Goal: Task Accomplishment & Management: Manage account settings

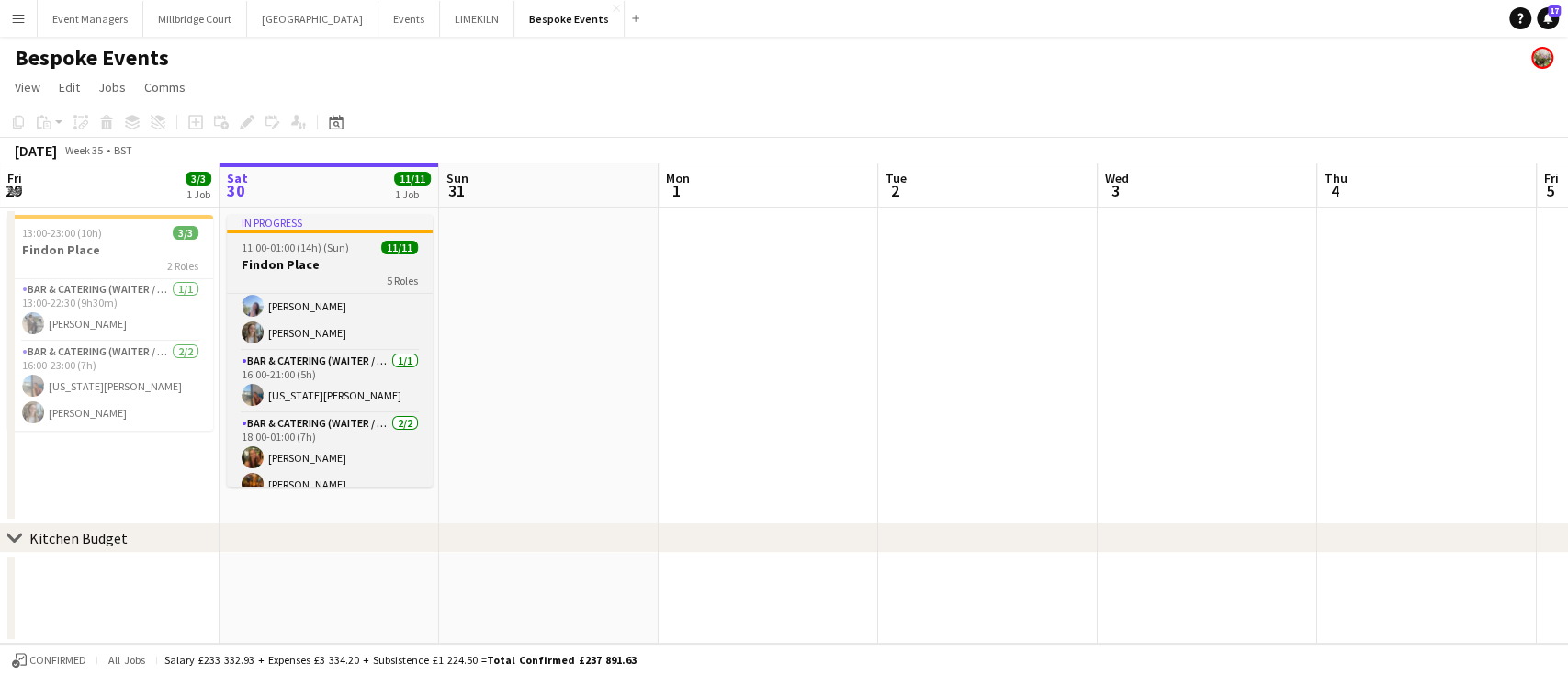
scroll to position [254, 0]
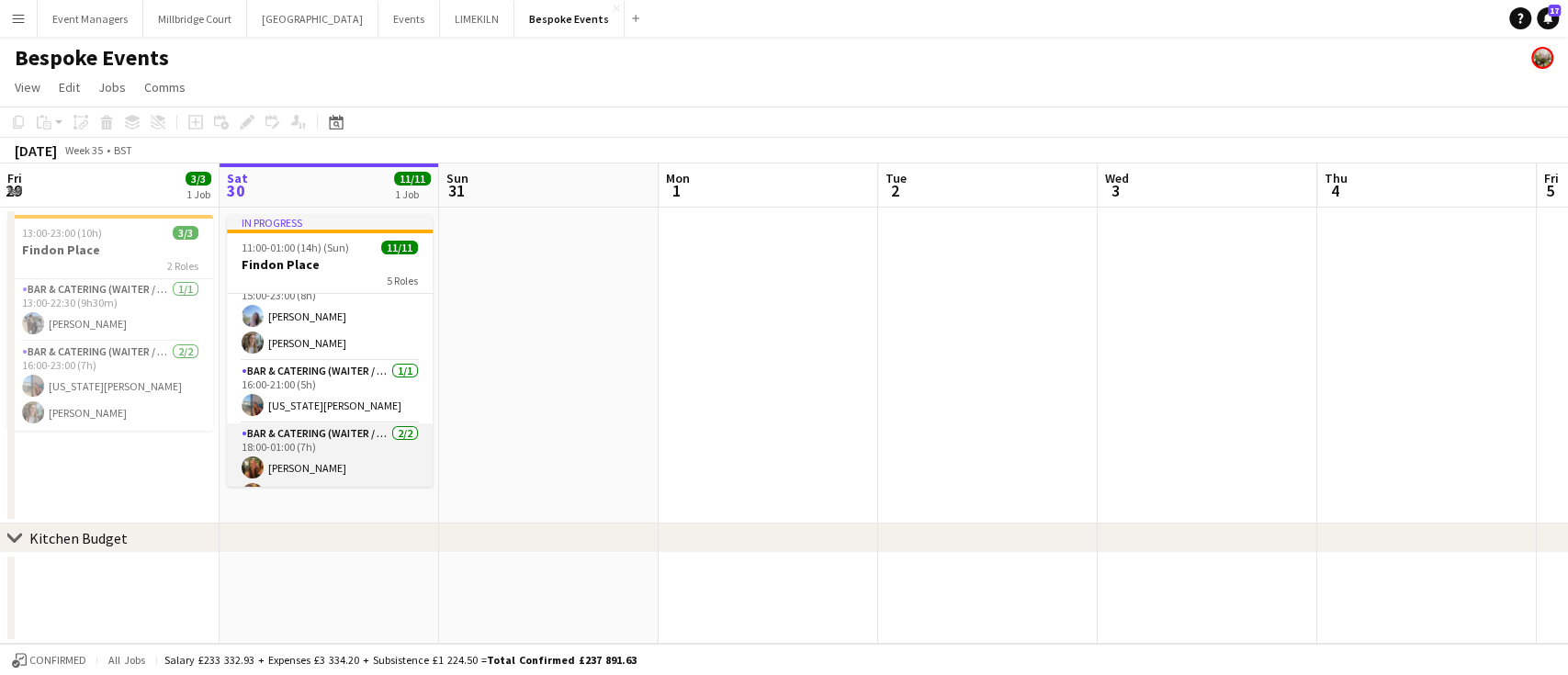
click at [317, 473] on app-card-role "Bar & Catering (Waiter / waitress) [DATE] 18:00-01:00 (7h) [PERSON_NAME] [PERSO…" at bounding box center [330, 467] width 206 height 90
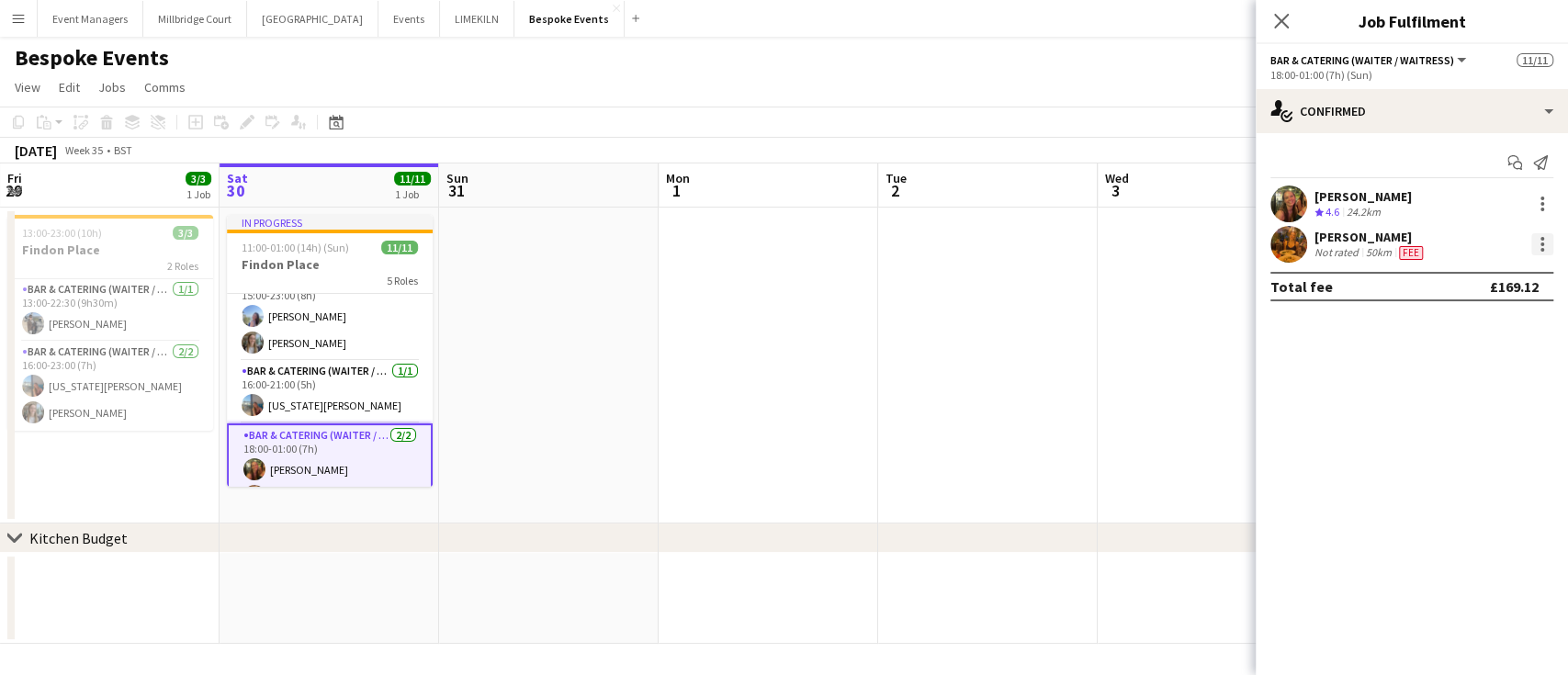
click at [1550, 252] on div at bounding box center [1542, 244] width 22 height 22
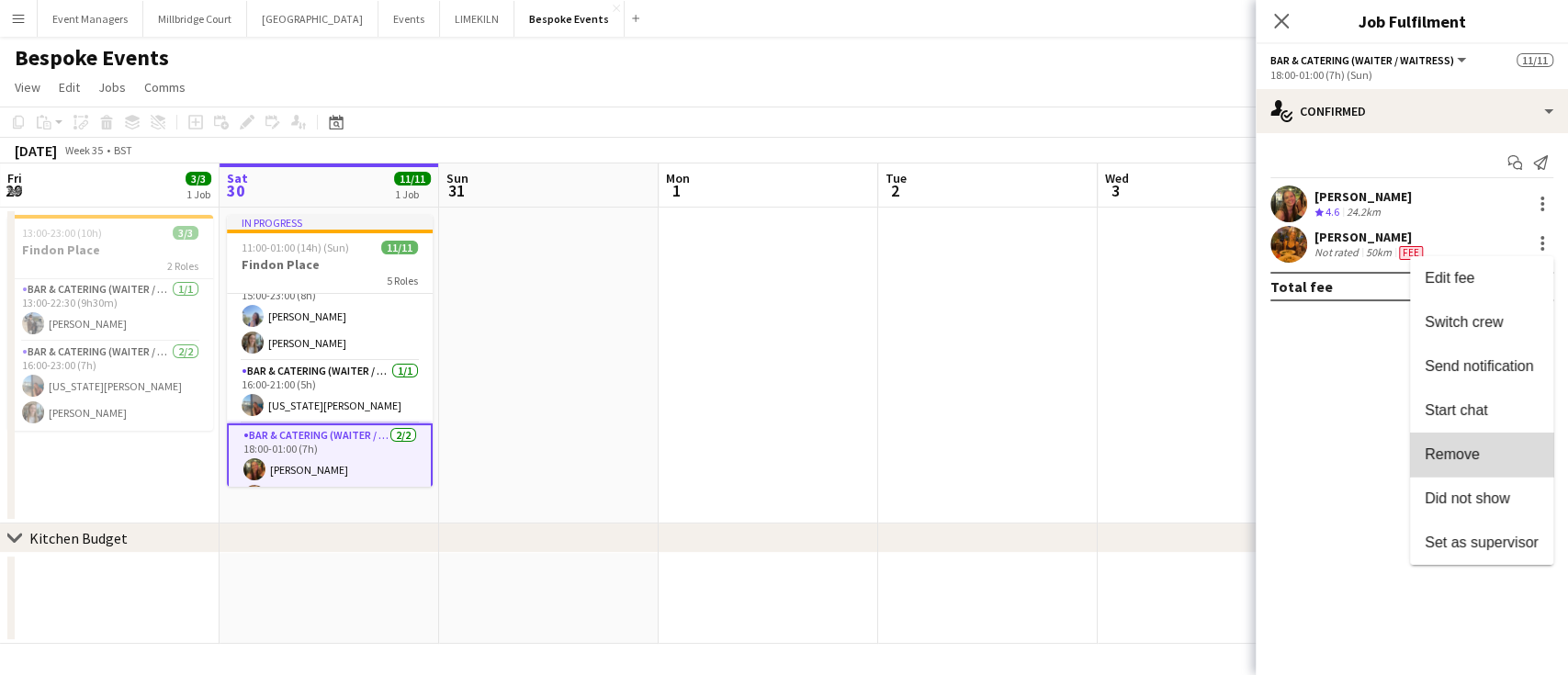
click at [1486, 460] on span "Remove" at bounding box center [1481, 455] width 114 height 17
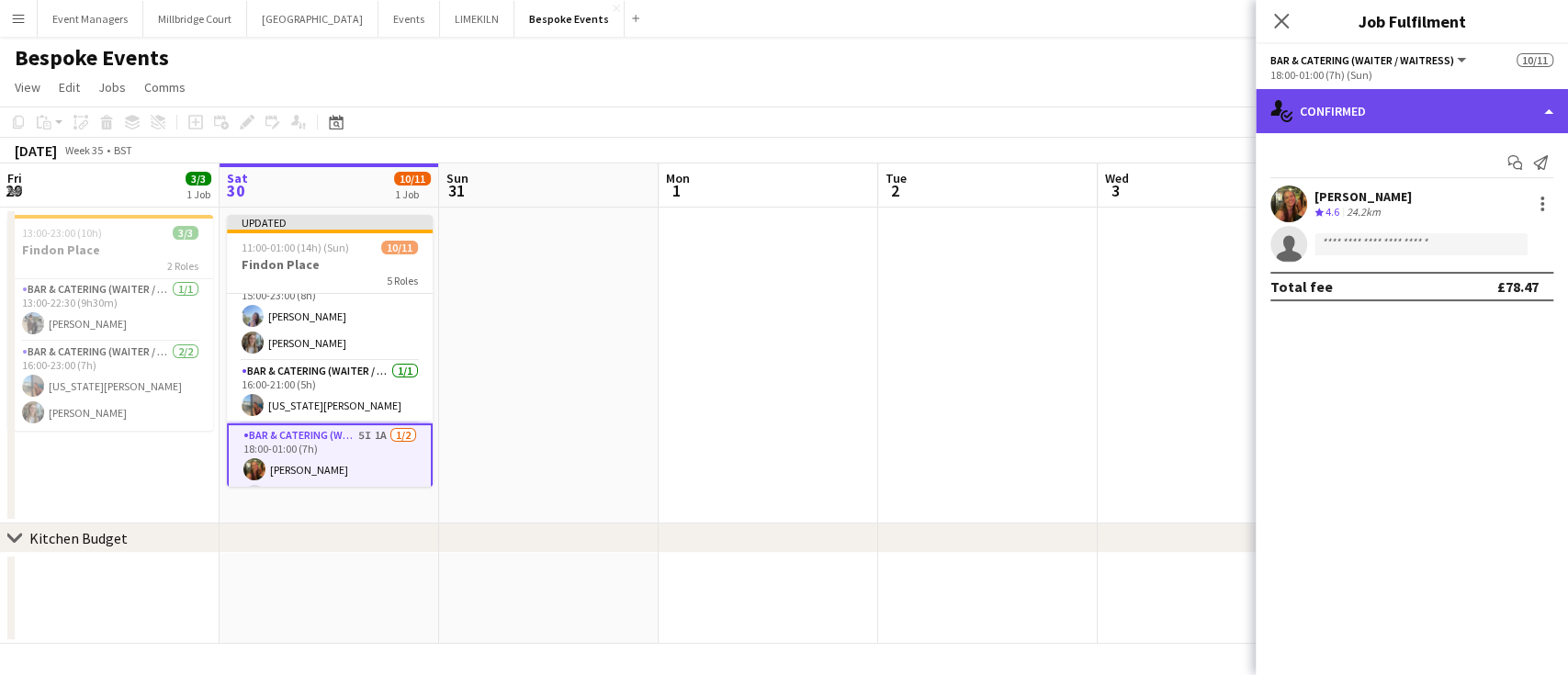
click at [1382, 100] on div "single-neutral-actions-check-2 Confirmed" at bounding box center [1411, 111] width 312 height 44
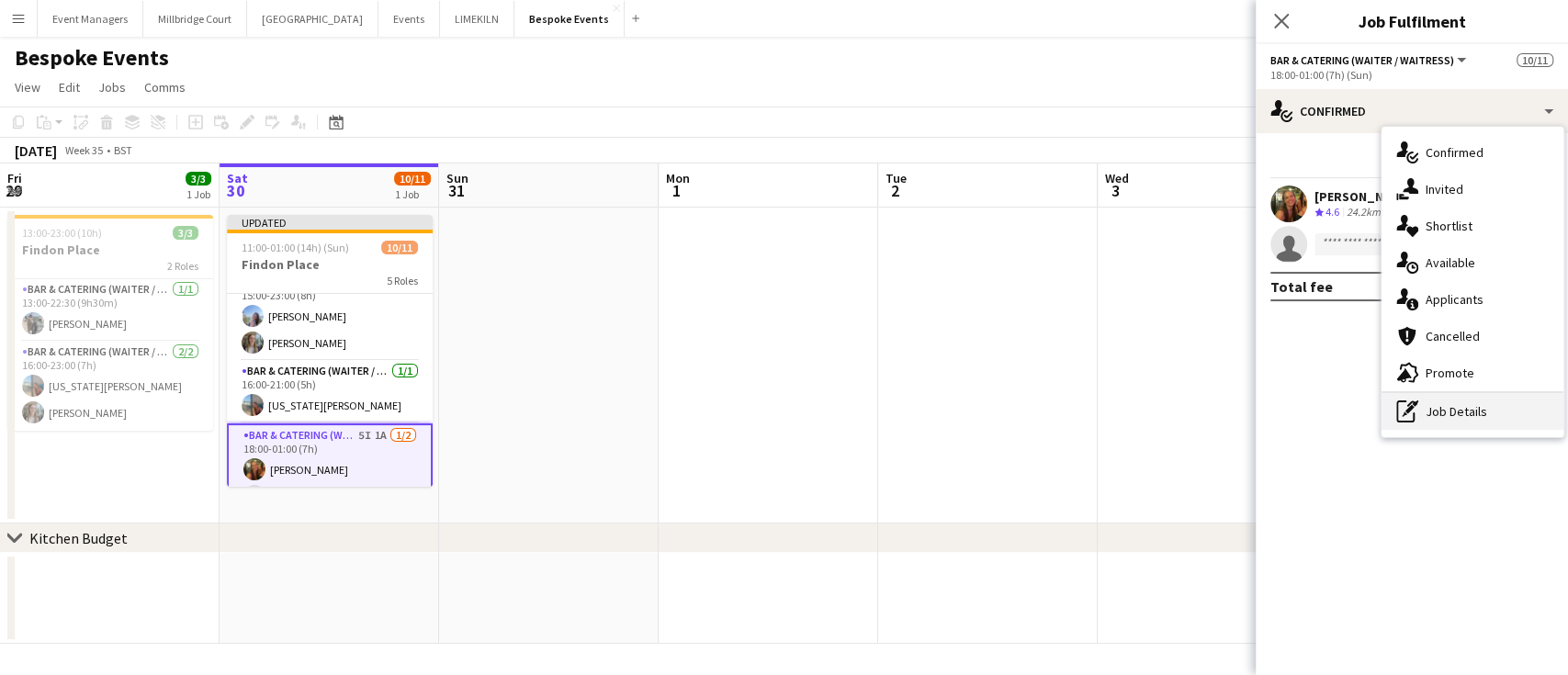
click at [1470, 419] on div "pen-write Job Details" at bounding box center [1473, 410] width 182 height 36
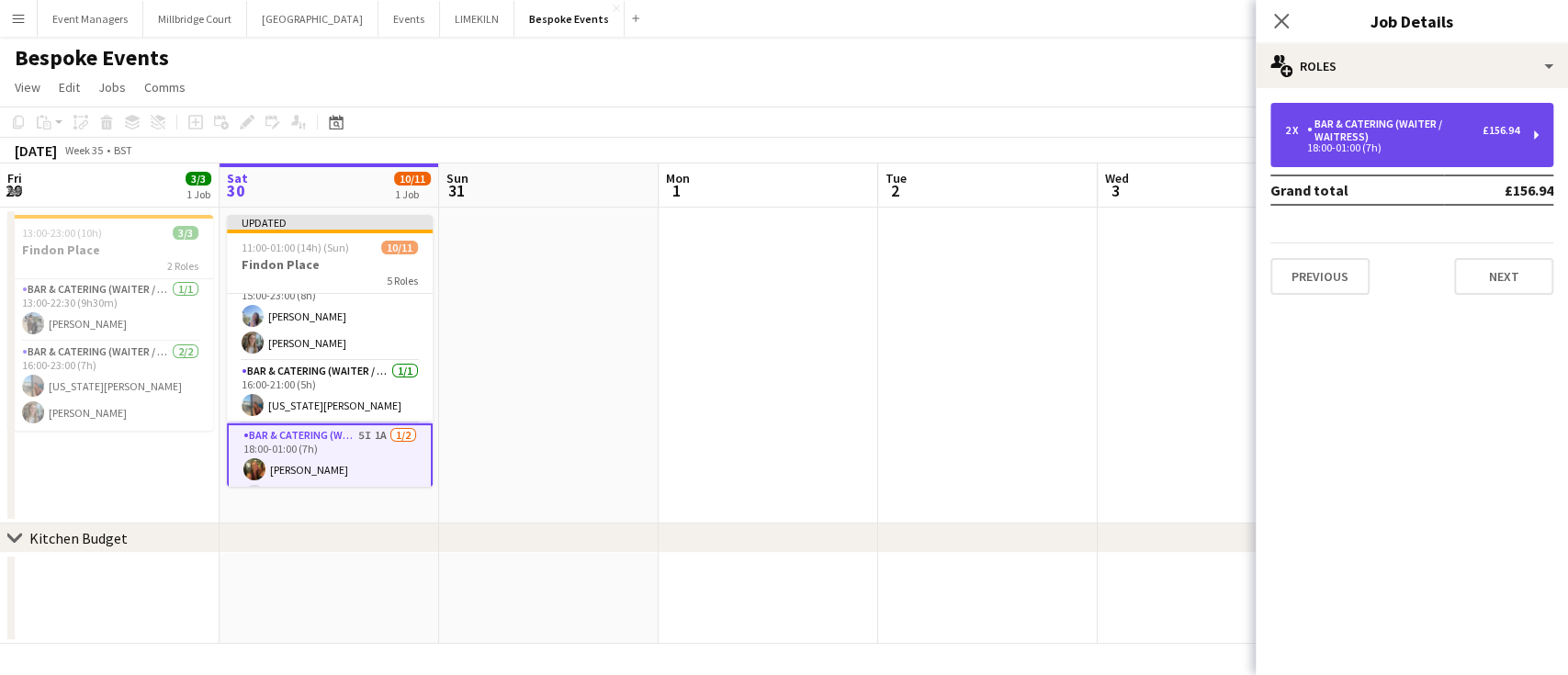
click at [1402, 121] on div "Bar & Catering (Waiter / waitress)" at bounding box center [1395, 130] width 175 height 26
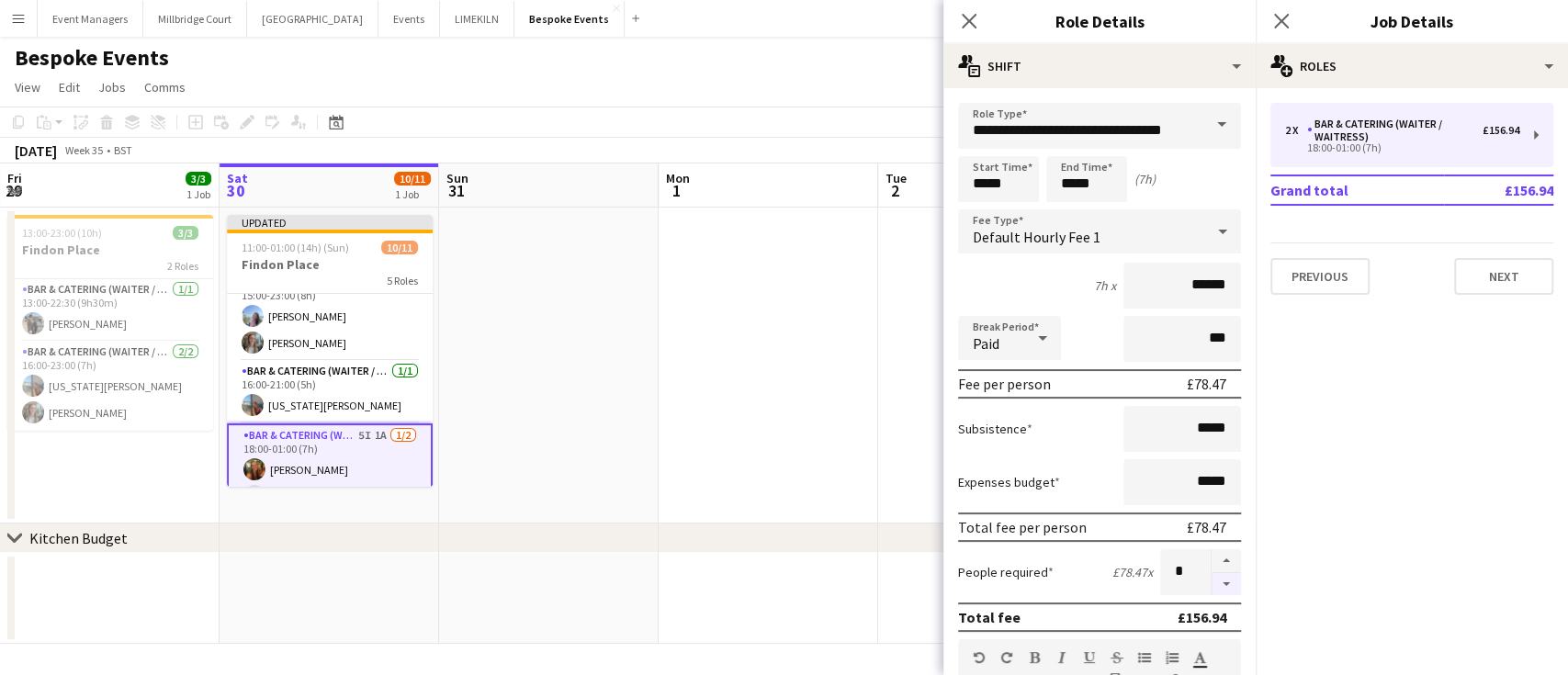
click at [1212, 583] on button "button" at bounding box center [1226, 583] width 30 height 23
type input "*"
click at [1286, 19] on icon "Close pop-in" at bounding box center [1282, 21] width 18 height 18
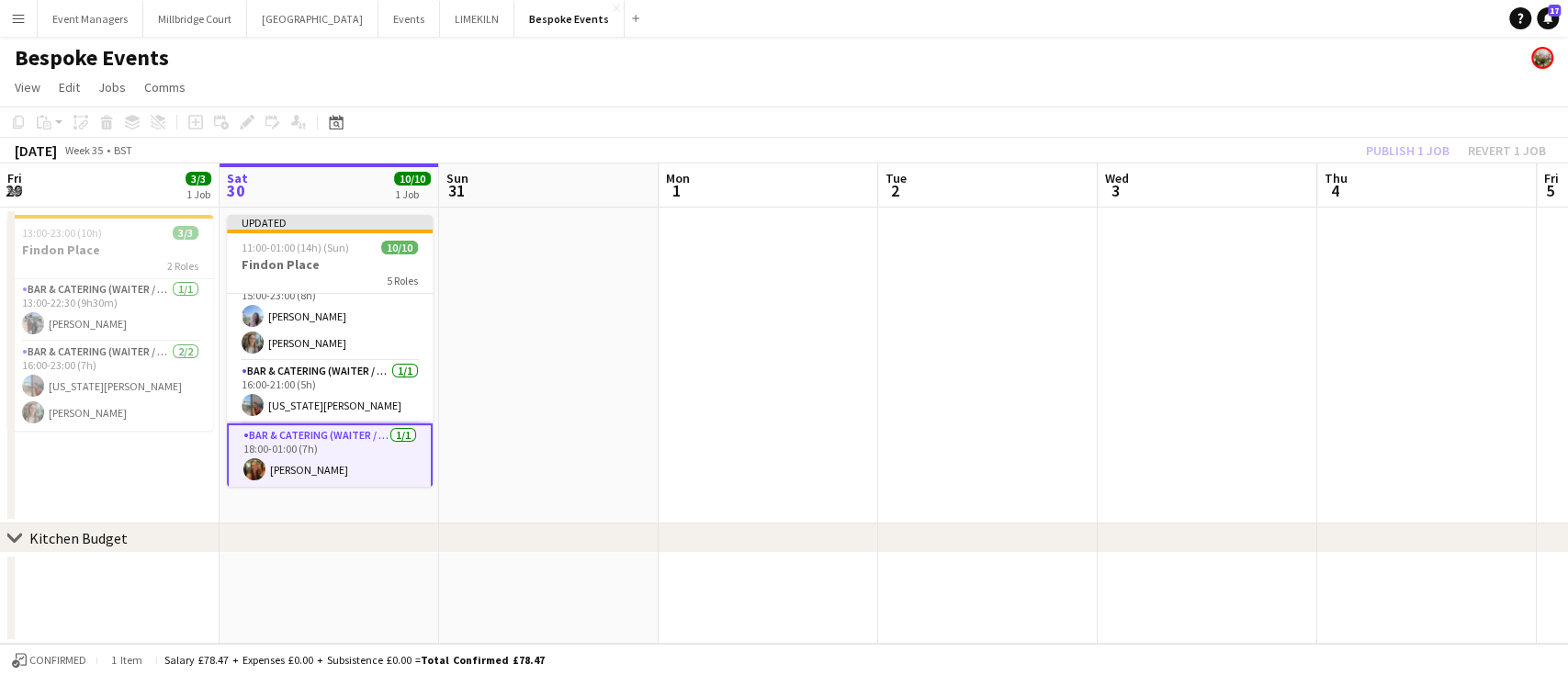
click at [1393, 159] on div "Publish 1 job Revert 1 job" at bounding box center [1456, 151] width 224 height 24
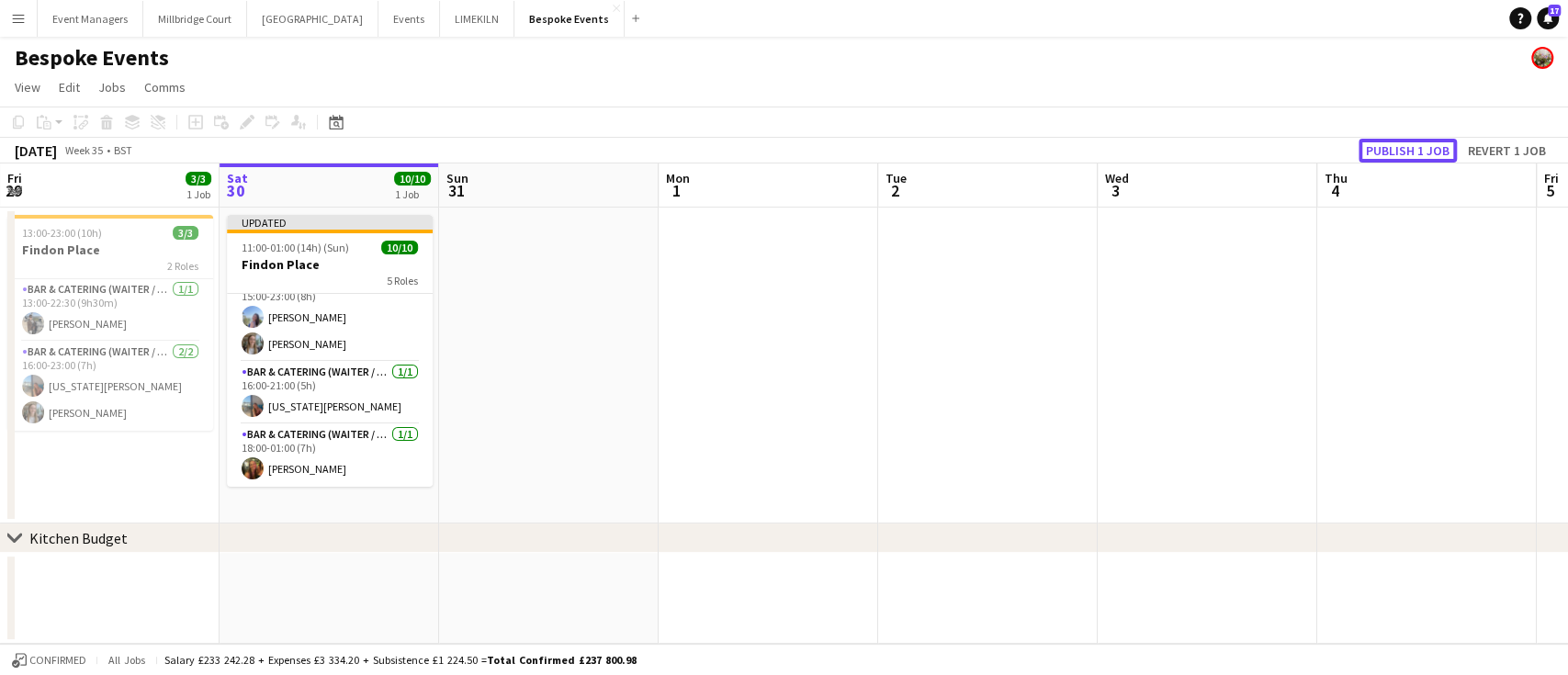
scroll to position [253, 0]
click at [1393, 159] on button "Publish 1 job" at bounding box center [1408, 151] width 98 height 24
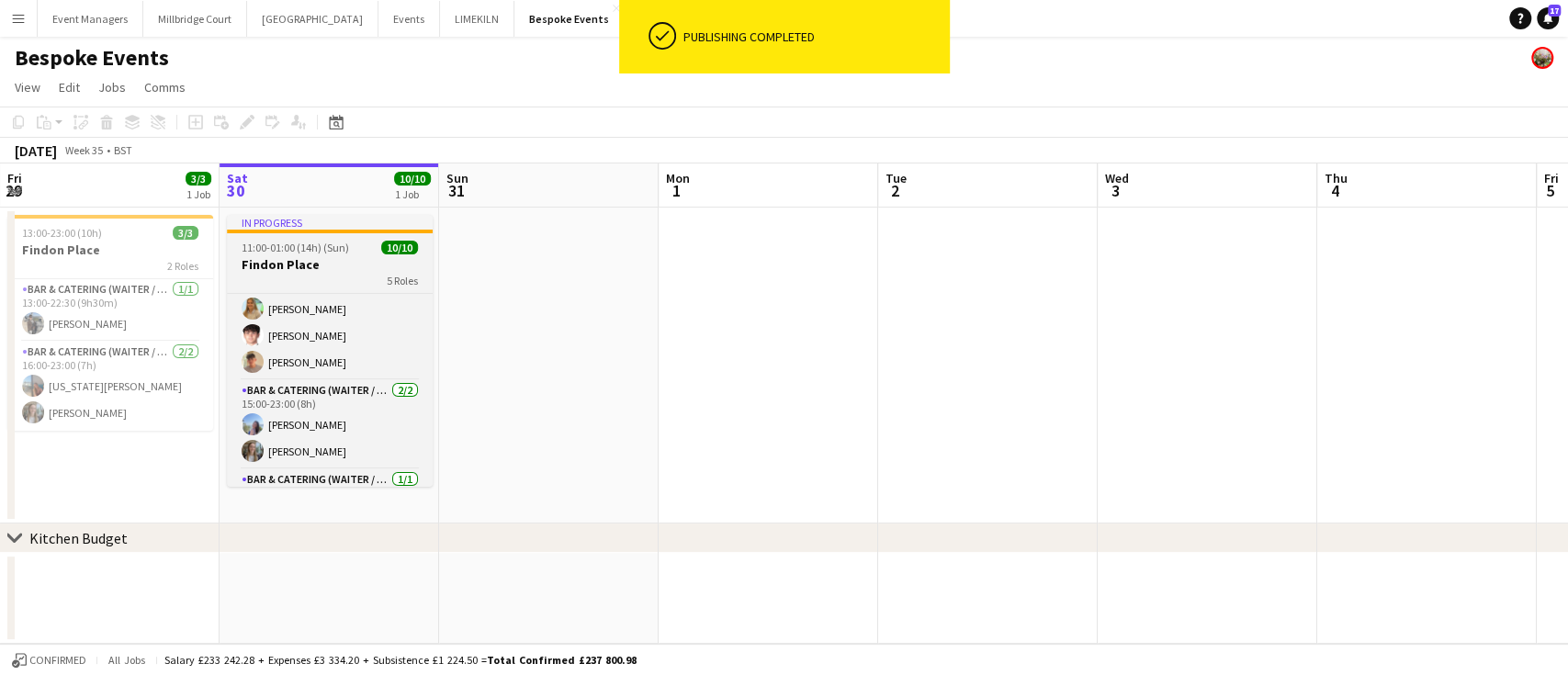
scroll to position [143, 0]
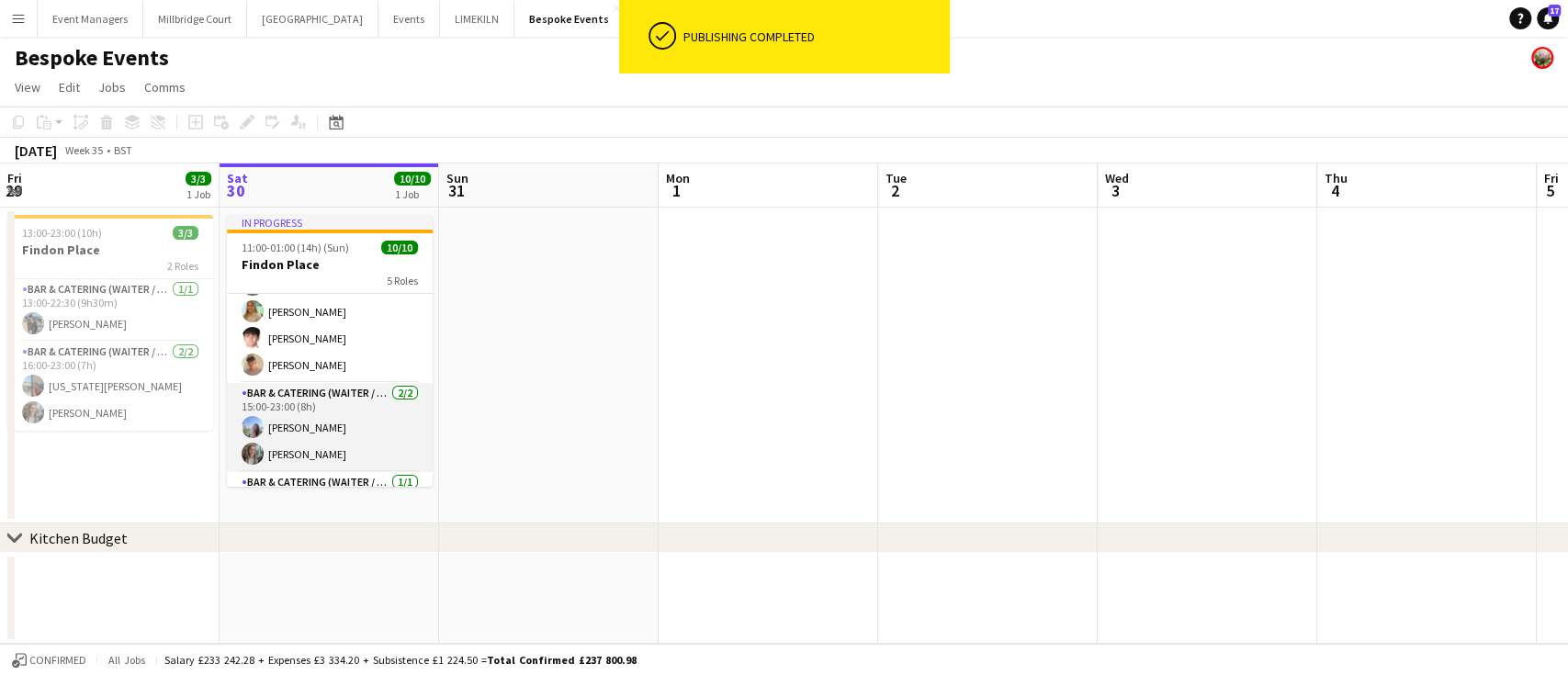
click at [336, 443] on app-card-role "Bar & Catering (Waiter / waitress) [DATE] 15:00-23:00 (8h) [PERSON_NAME] [PERSO…" at bounding box center [330, 427] width 206 height 90
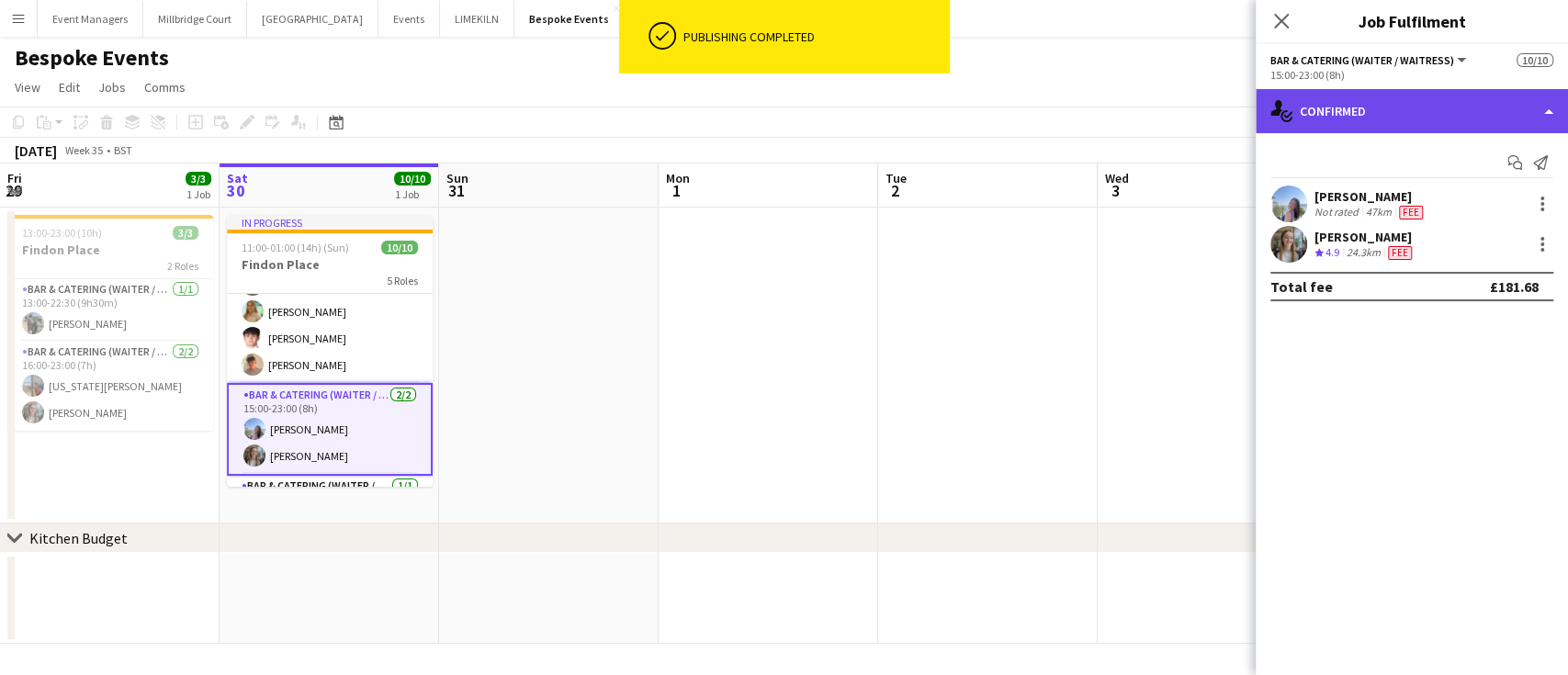
click at [1432, 111] on div "single-neutral-actions-check-2 Confirmed" at bounding box center [1411, 111] width 312 height 44
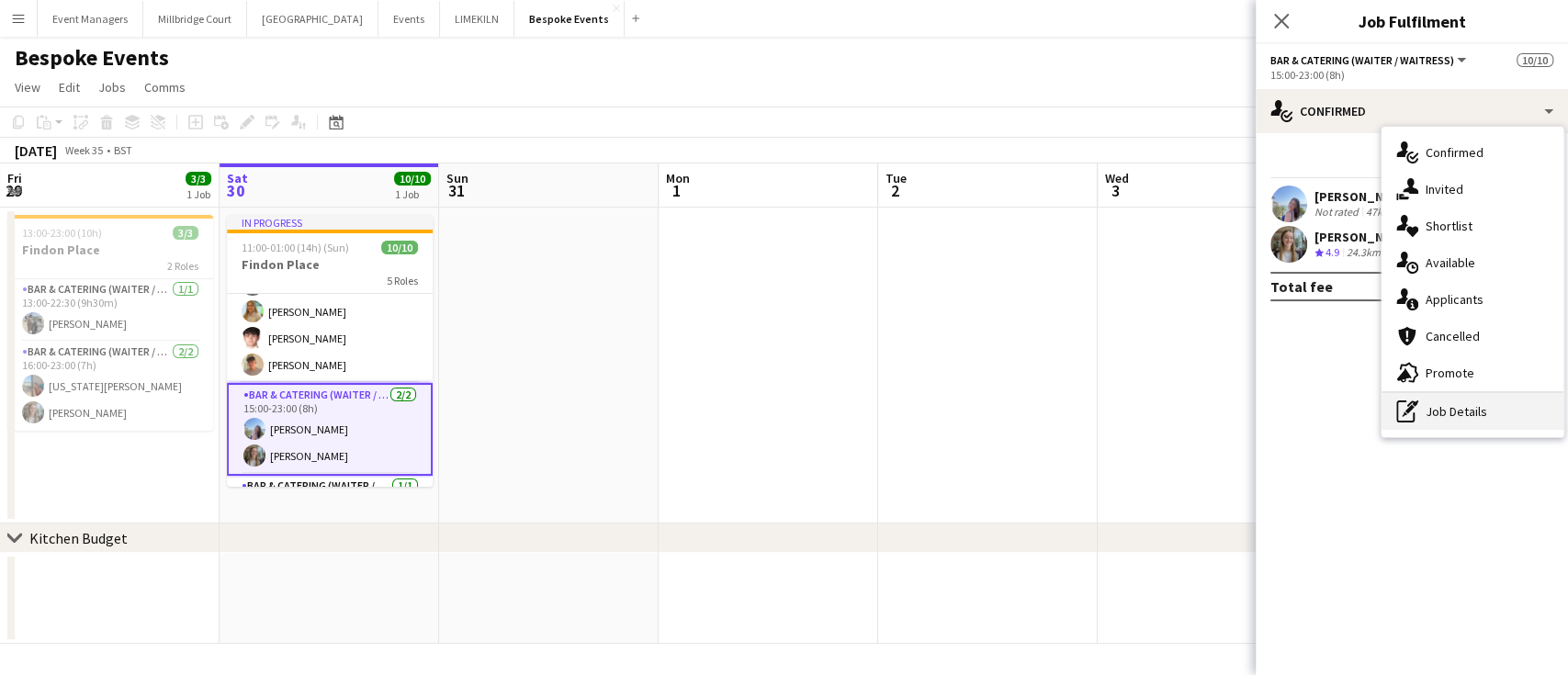
click at [1518, 413] on div "pen-write Job Details" at bounding box center [1473, 410] width 182 height 36
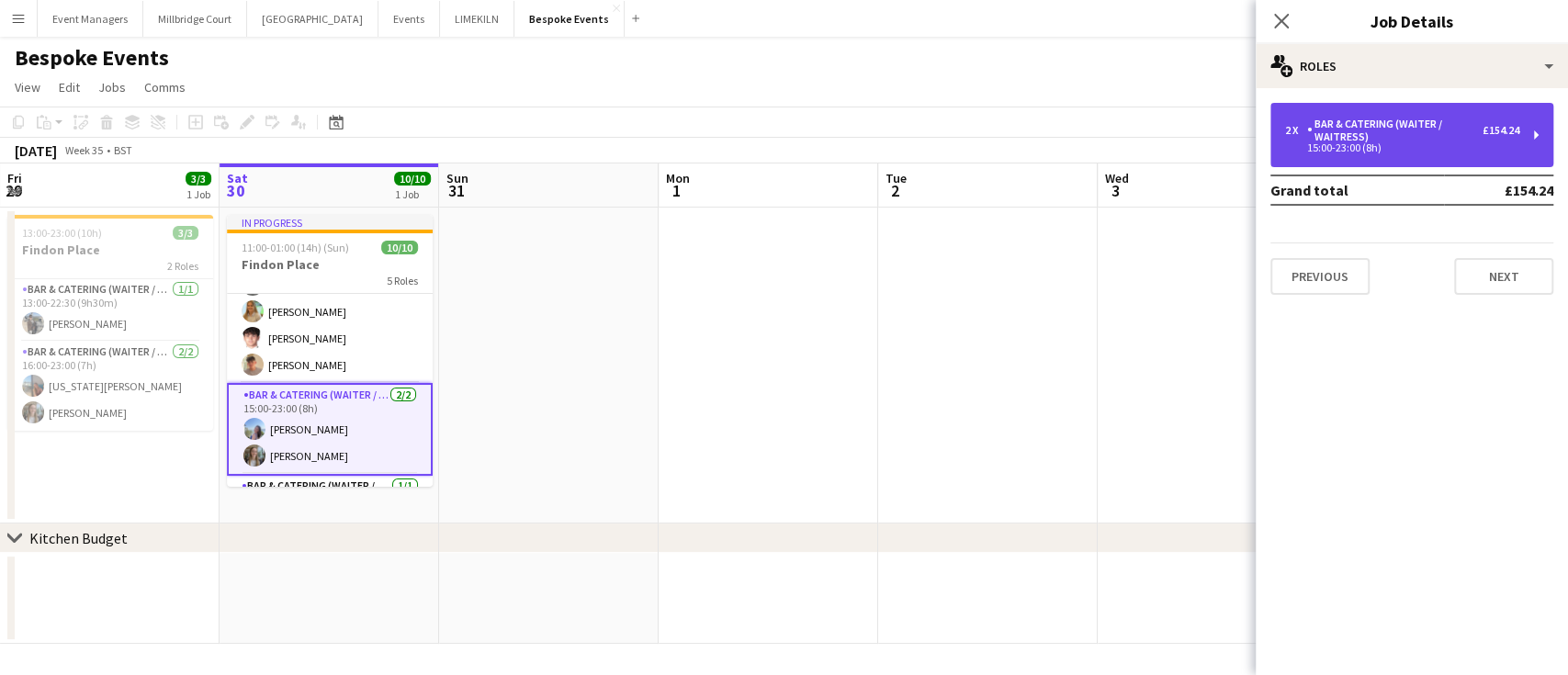
click at [1421, 135] on div "Bar & Catering (Waiter / waitress)" at bounding box center [1395, 130] width 175 height 26
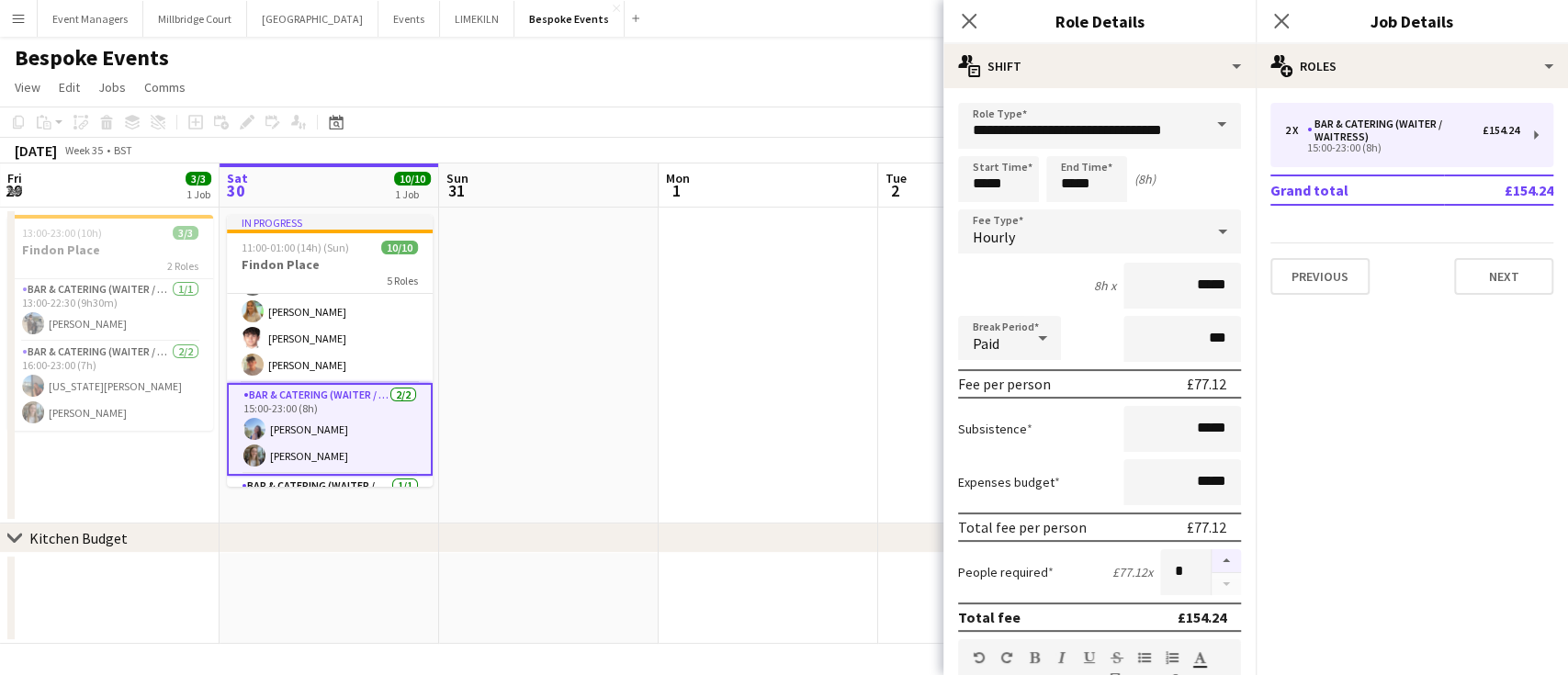
click at [1212, 559] on button "button" at bounding box center [1226, 561] width 30 height 24
type input "*"
click at [1286, 24] on icon at bounding box center [1282, 21] width 18 height 18
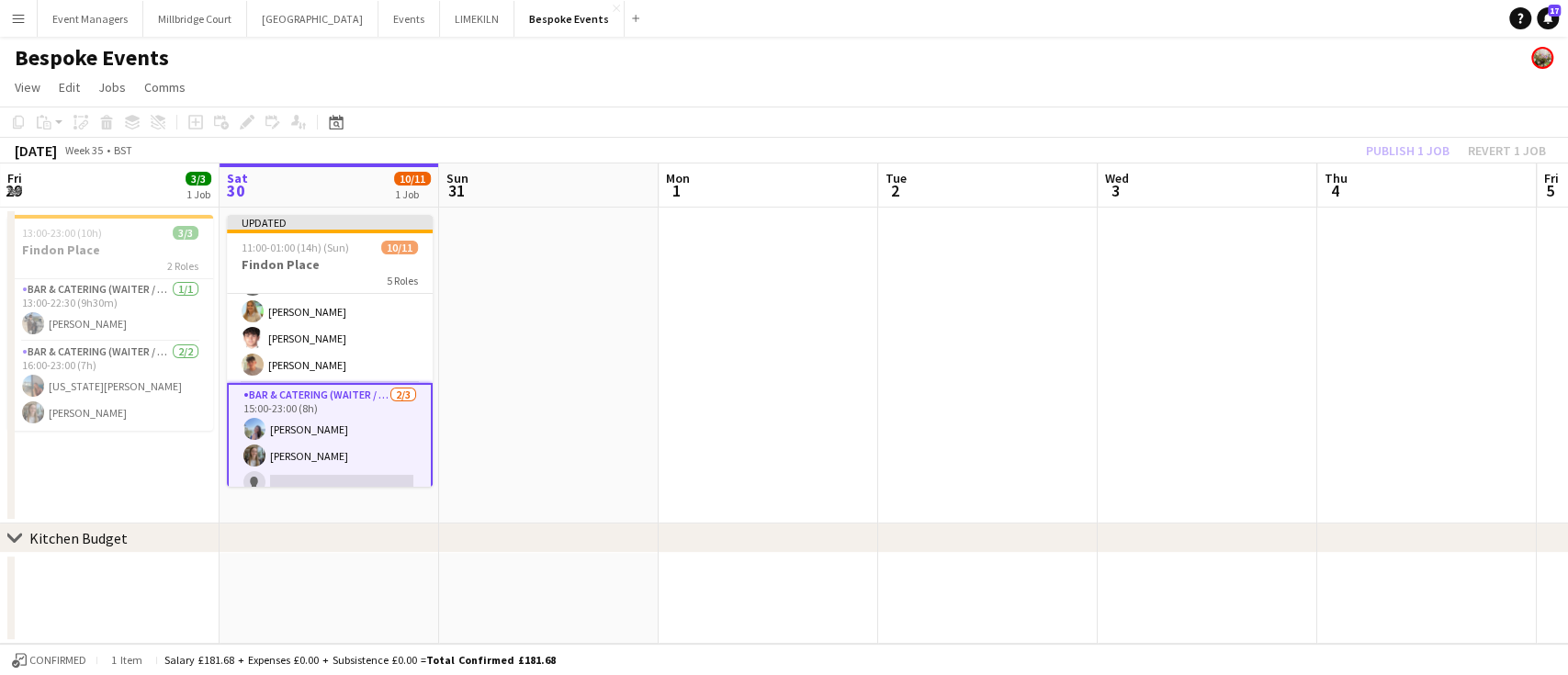
click at [1394, 154] on div "Publish 1 job Revert 1 job" at bounding box center [1456, 151] width 224 height 24
click at [1394, 154] on button "Publish 1 job" at bounding box center [1408, 151] width 98 height 24
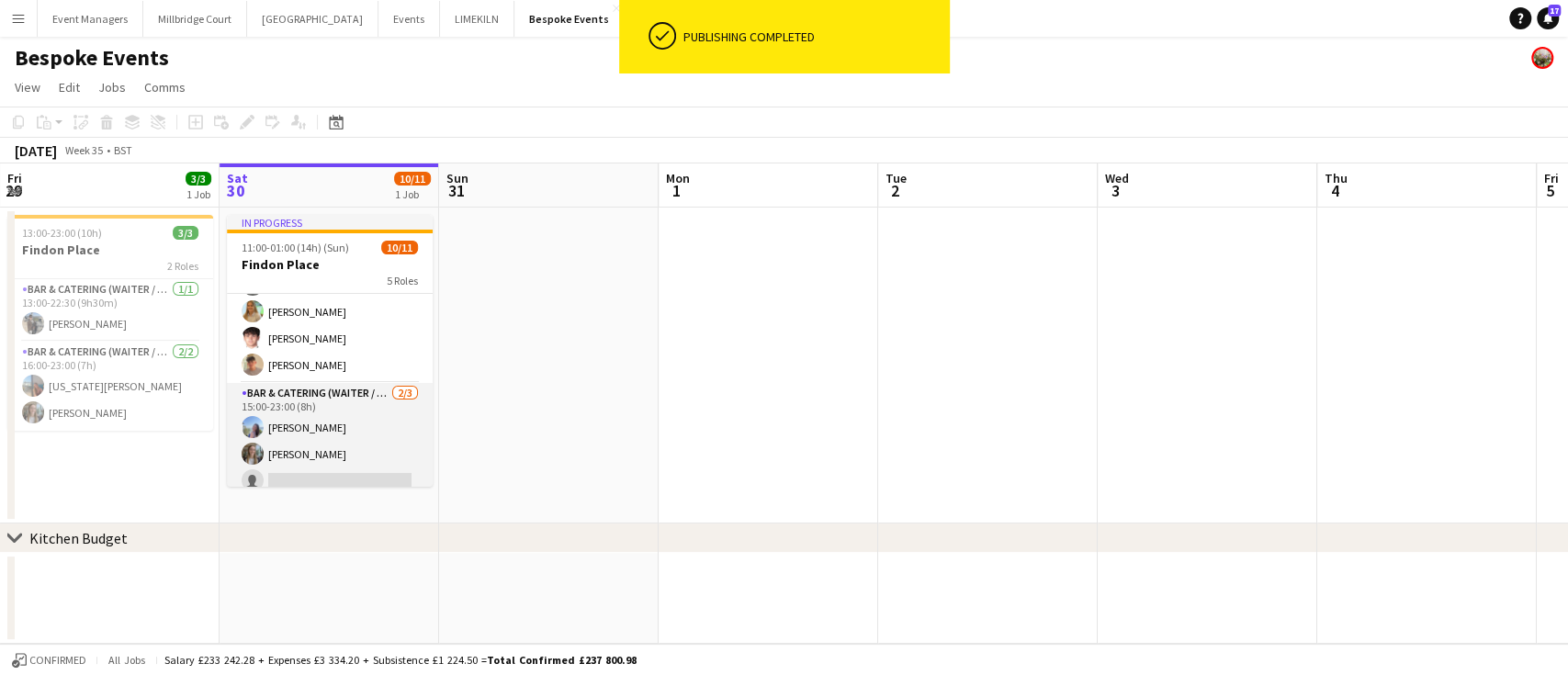
click at [327, 422] on app-card-role "Bar & Catering (Waiter / waitress) [DATE] 15:00-23:00 (8h) [PERSON_NAME] [PERSO…" at bounding box center [330, 441] width 206 height 116
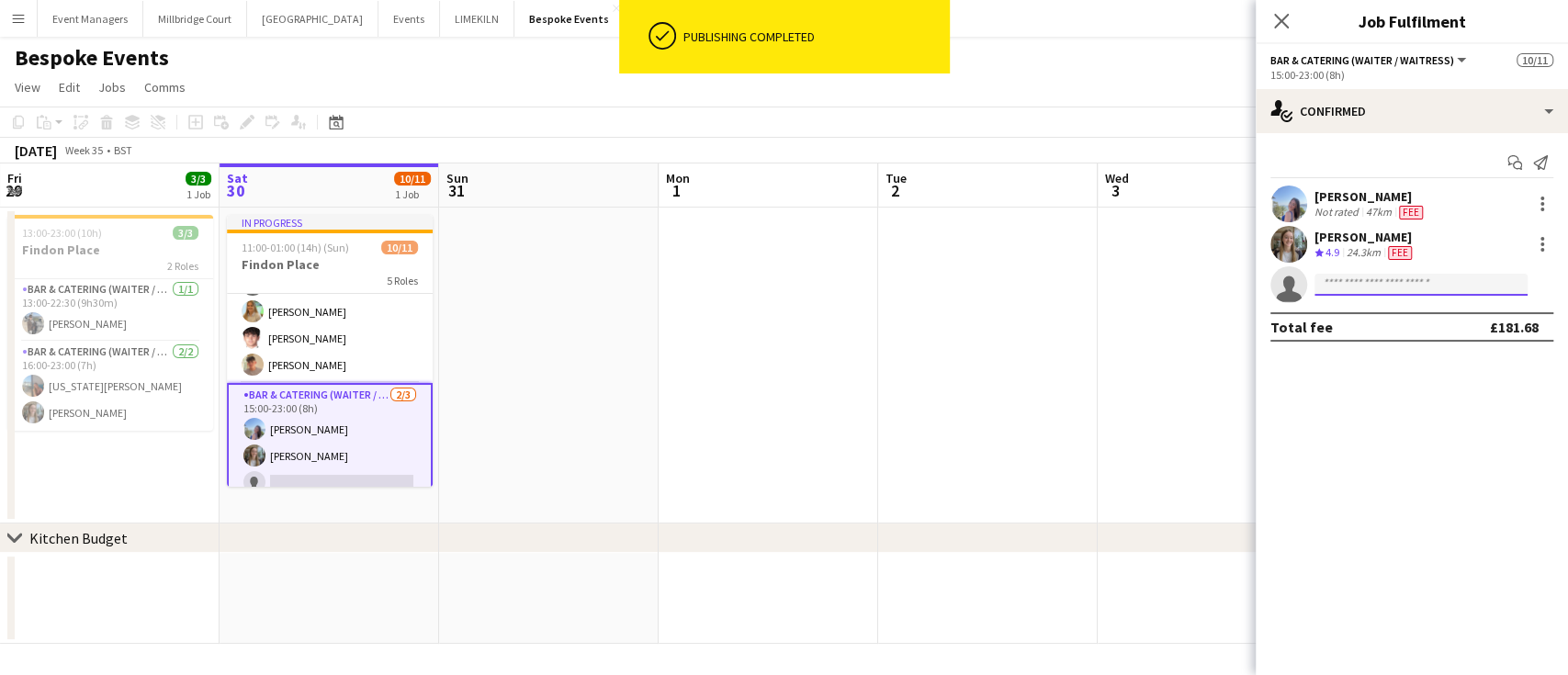
click at [1377, 281] on input at bounding box center [1420, 284] width 214 height 22
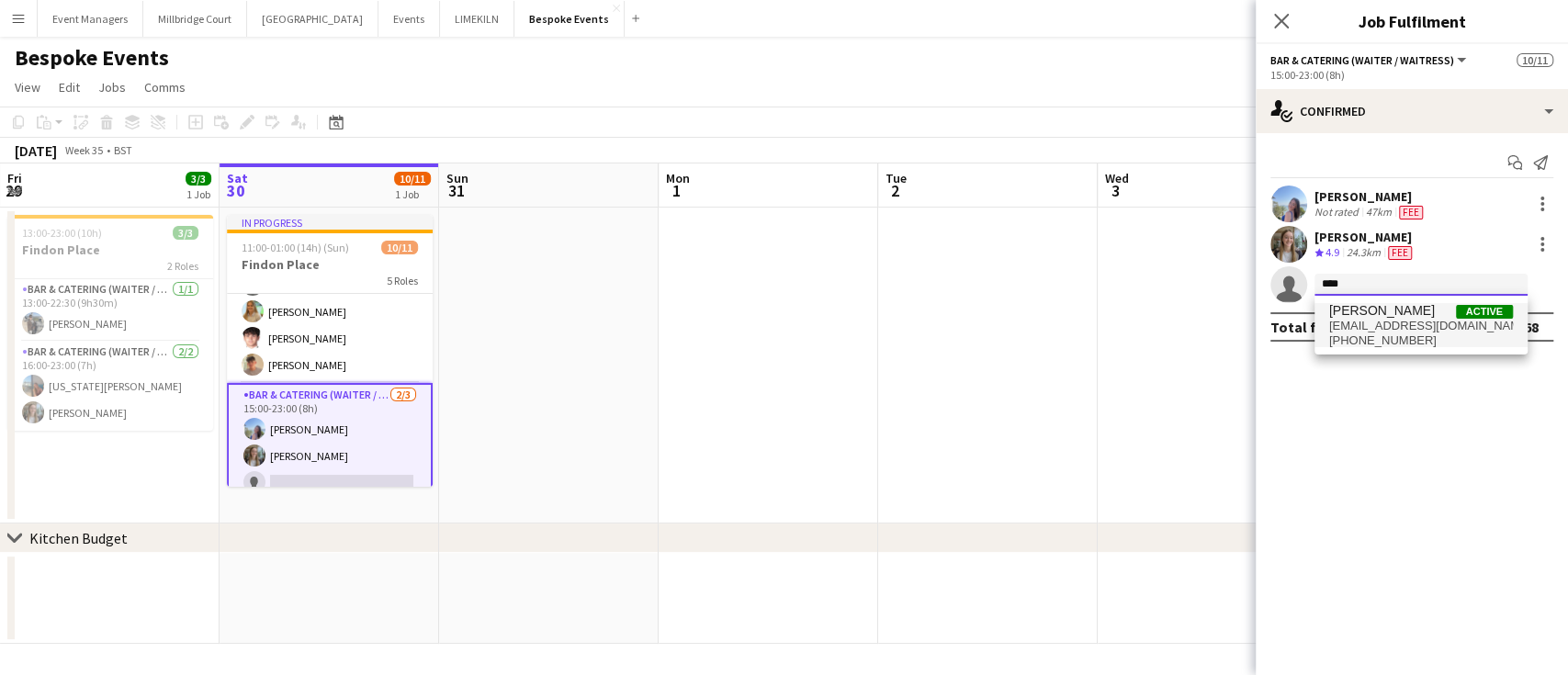
type input "****"
click at [1387, 319] on span "[EMAIL_ADDRESS][DOMAIN_NAME]" at bounding box center [1420, 326] width 184 height 15
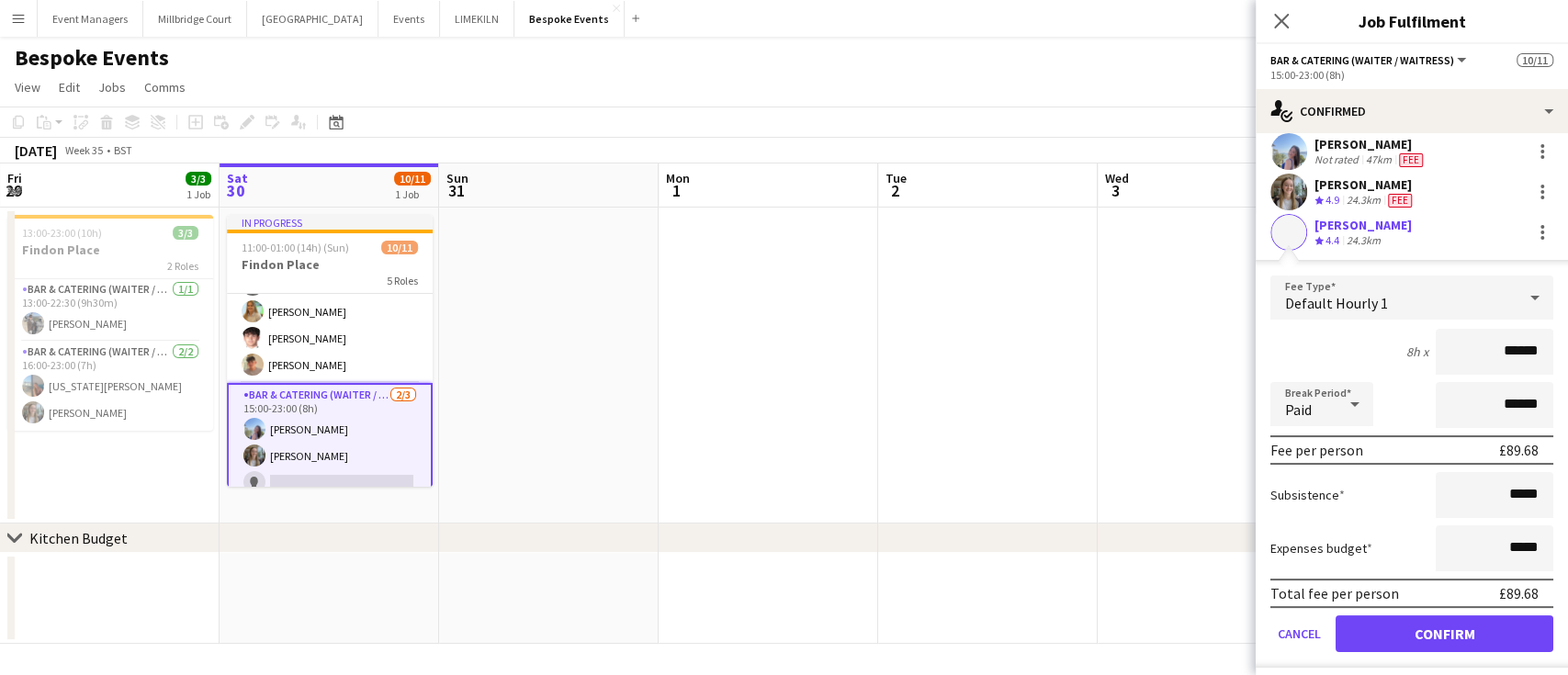
scroll to position [95, 0]
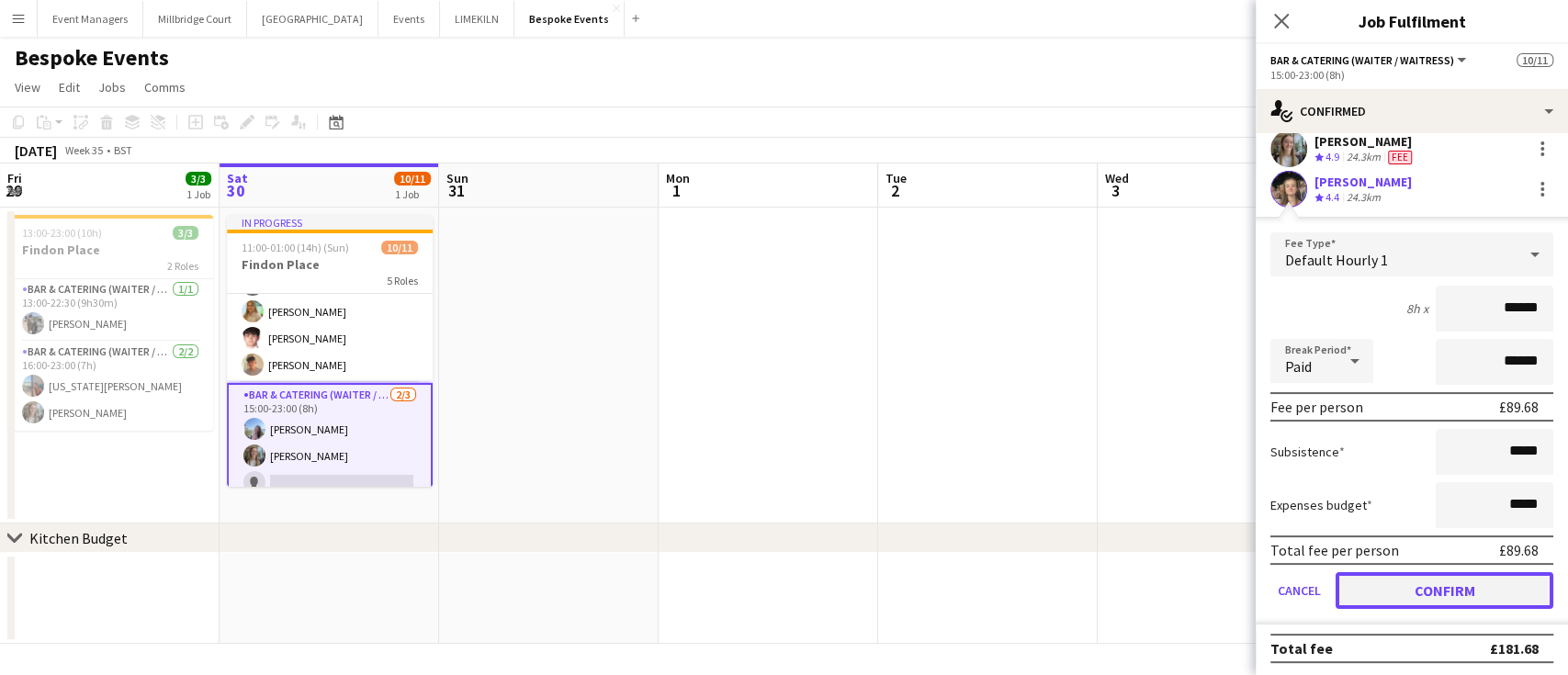
click at [1443, 586] on button "Confirm" at bounding box center [1444, 589] width 218 height 36
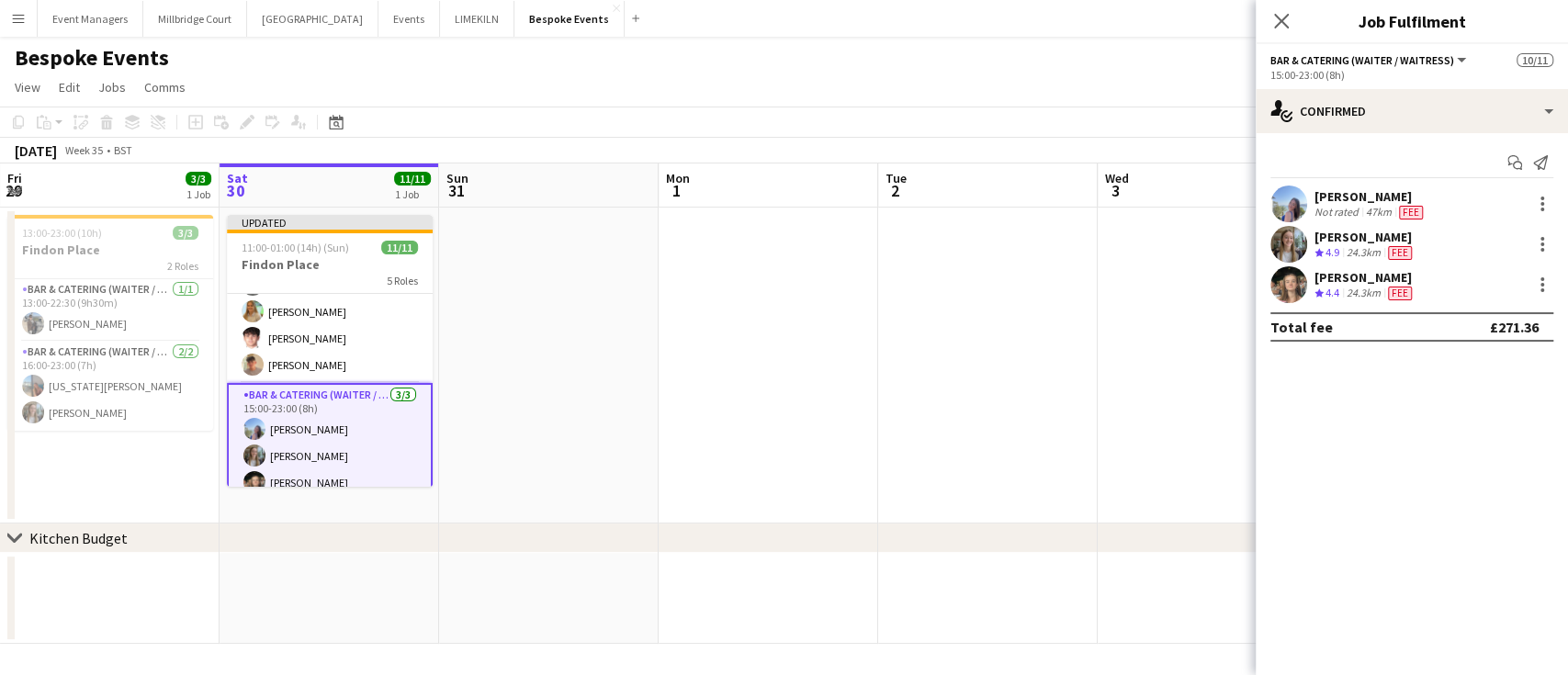
scroll to position [0, 0]
click at [1284, 21] on icon "Close pop-in" at bounding box center [1282, 21] width 18 height 18
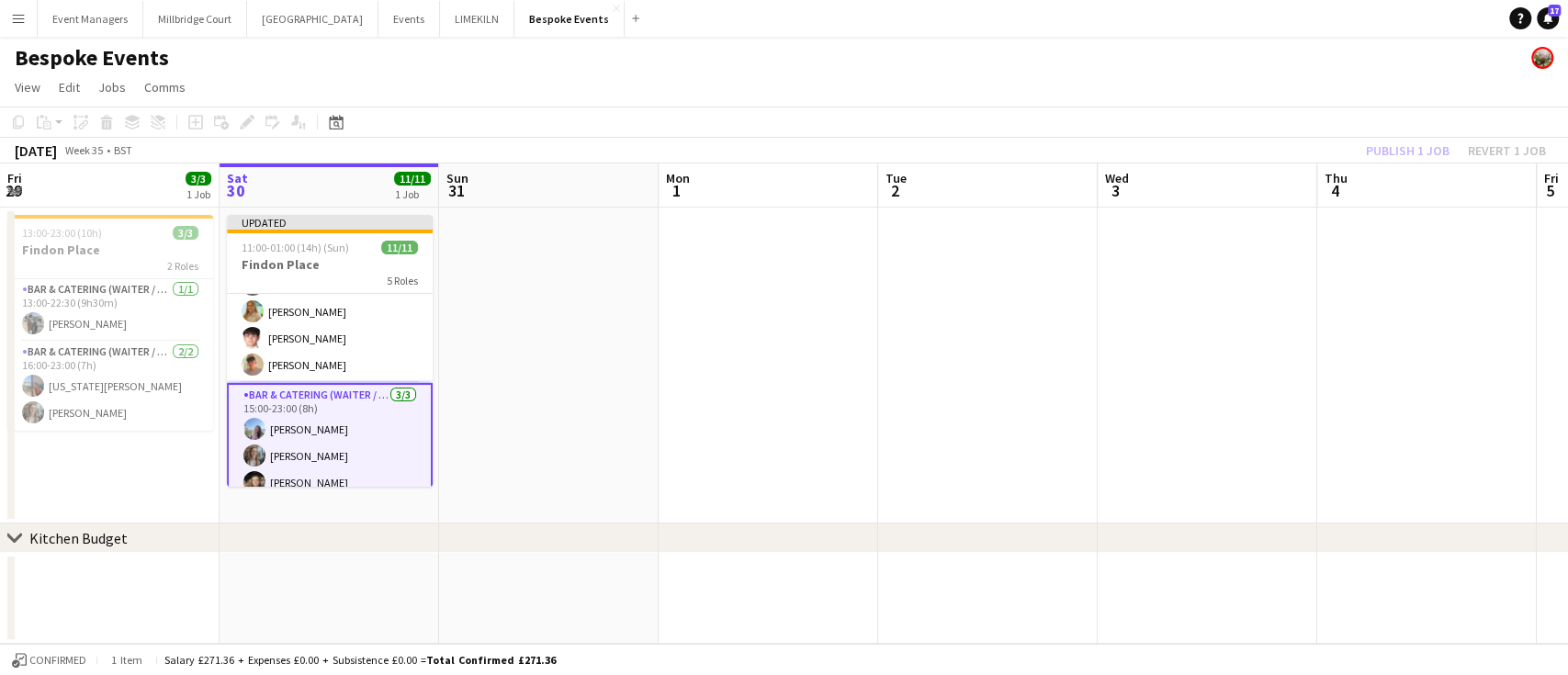
click at [1397, 152] on div "Publish 1 job Revert 1 job" at bounding box center [1456, 151] width 224 height 24
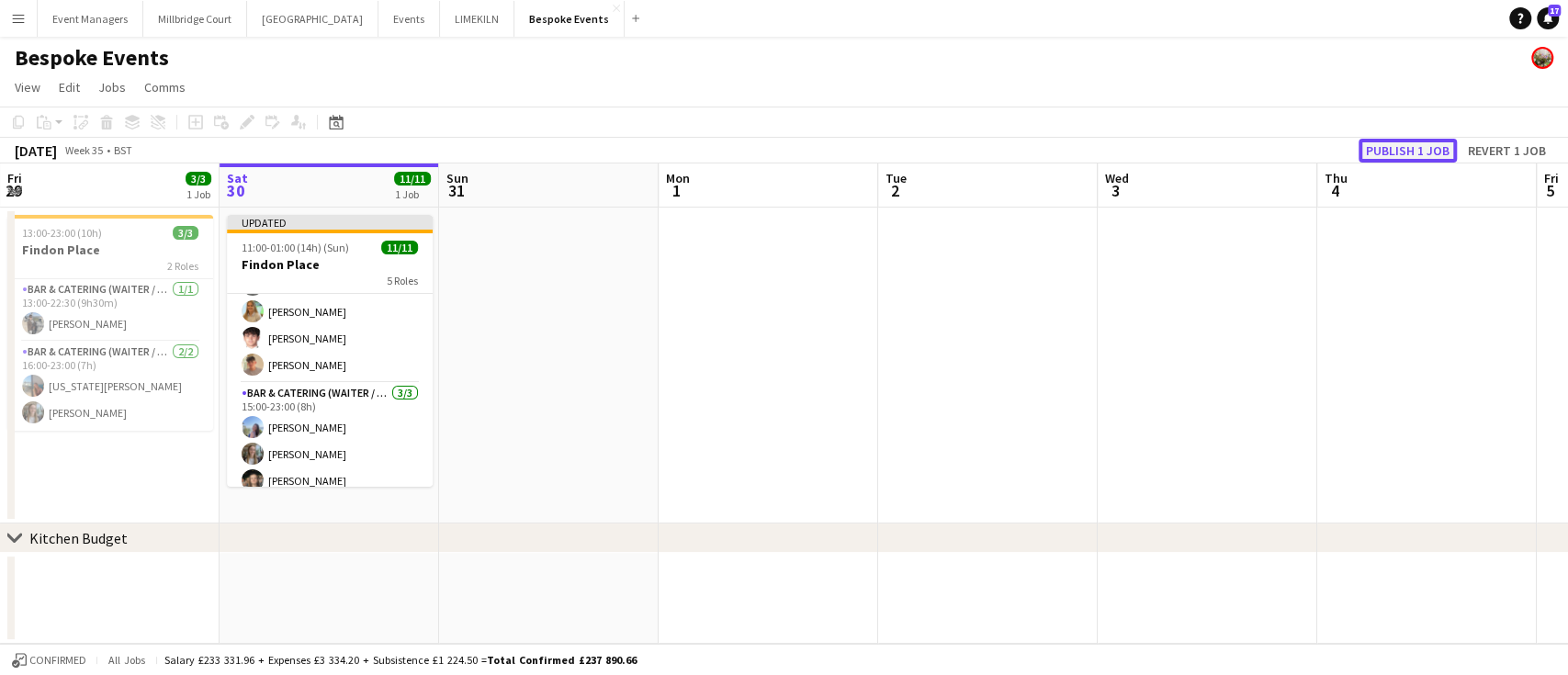
click at [1397, 152] on button "Publish 1 job" at bounding box center [1408, 151] width 98 height 24
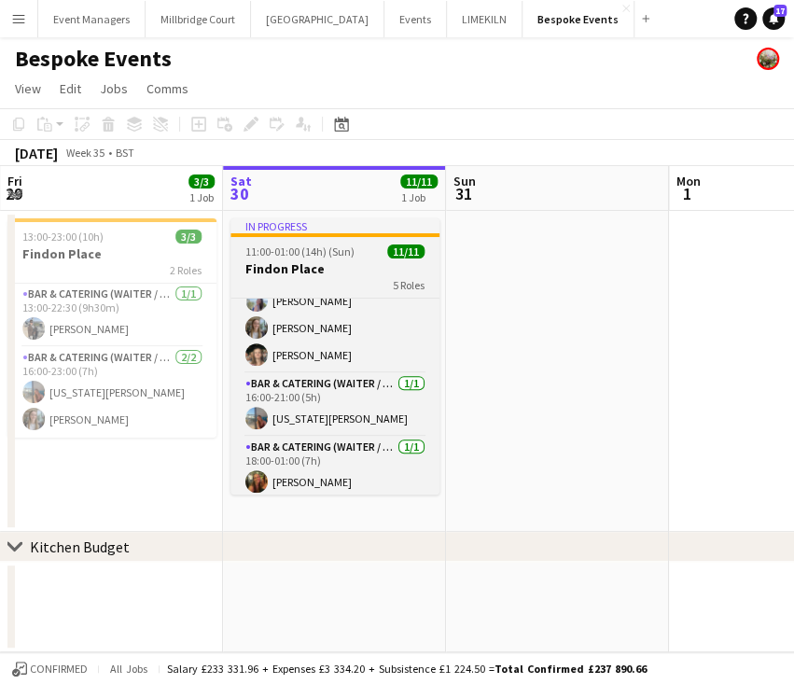
scroll to position [284, 0]
